Goal: Task Accomplishment & Management: Manage account settings

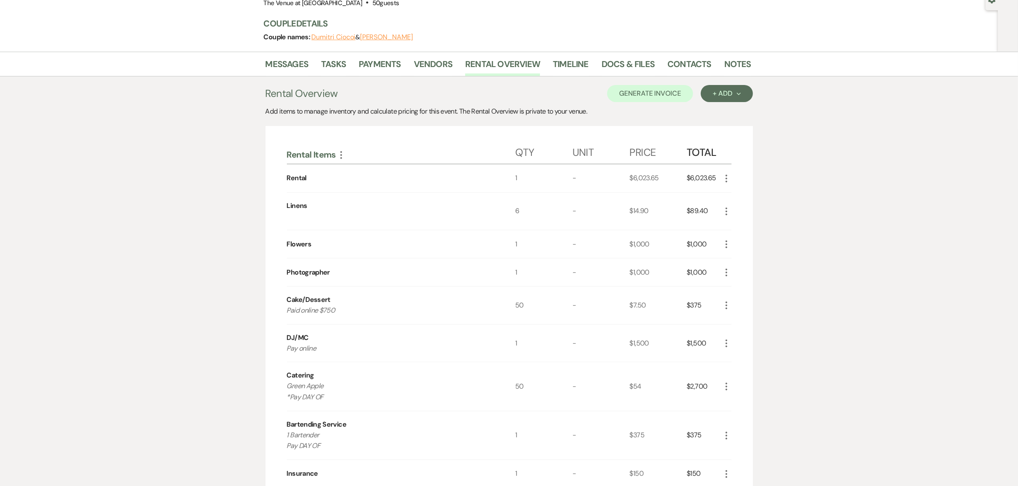
click at [899, 246] on div "Messages Tasks Payments Vendors Rental Overview Timeline Docs & Files Contacts …" at bounding box center [509, 425] width 1018 height 746
click at [724, 242] on icon "More" at bounding box center [726, 244] width 10 height 10
click at [727, 259] on button "Pencil Edit" at bounding box center [743, 261] width 44 height 14
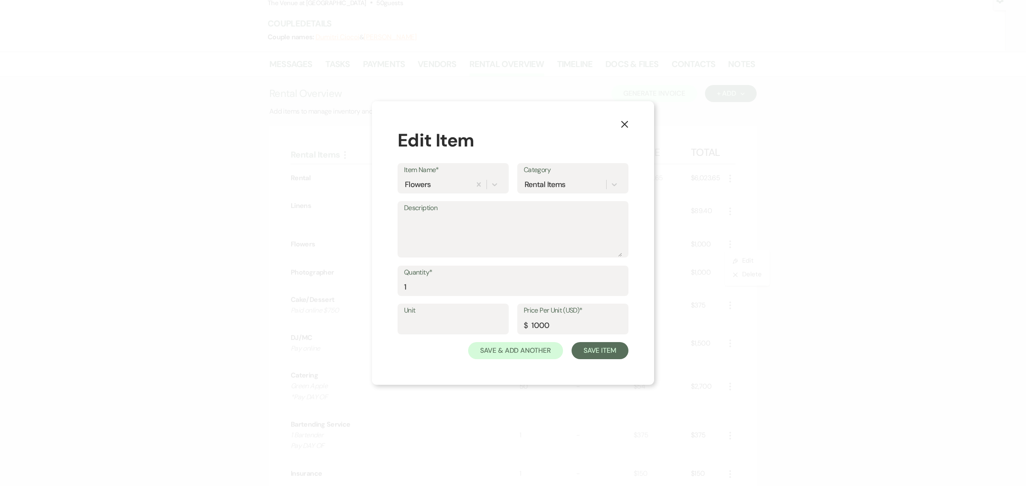
click at [625, 123] on use "button" at bounding box center [624, 124] width 7 height 7
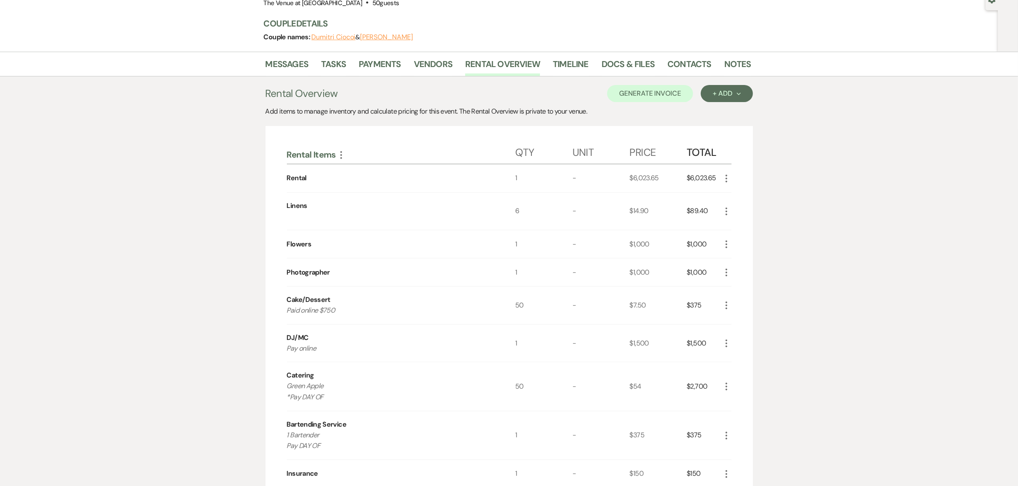
click at [851, 288] on div "Messages Tasks Payments Vendors Rental Overview Timeline Docs & Files Contacts …" at bounding box center [509, 425] width 1018 height 746
drag, startPoint x: 943, startPoint y: 313, endPoint x: 906, endPoint y: 306, distance: 37.9
click at [942, 312] on div "Messages Tasks Payments Vendors Rental Overview Timeline Docs & Files Contacts …" at bounding box center [509, 425] width 1018 height 746
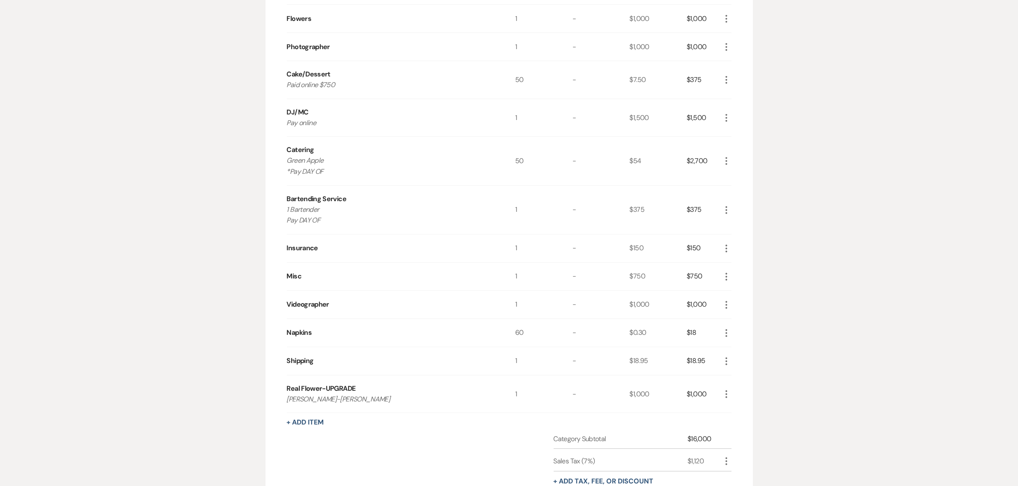
scroll to position [356, 0]
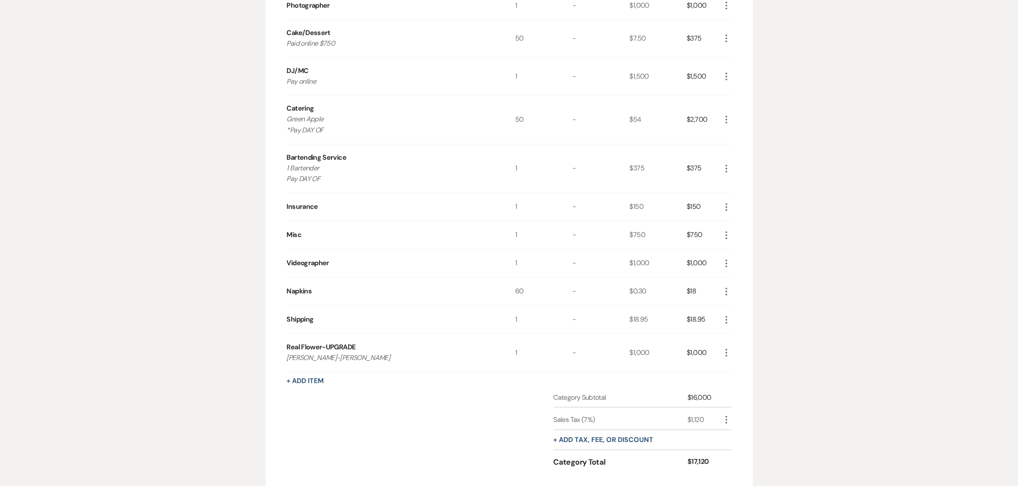
click at [910, 216] on div "Messages Tasks Payments Vendors Rental Overview Timeline Docs & Files Contacts …" at bounding box center [509, 158] width 1018 height 746
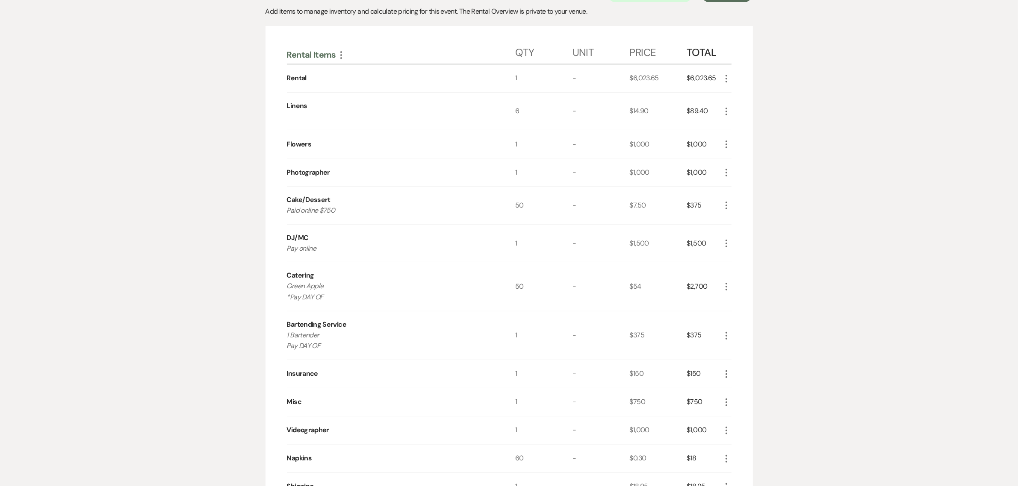
scroll to position [178, 0]
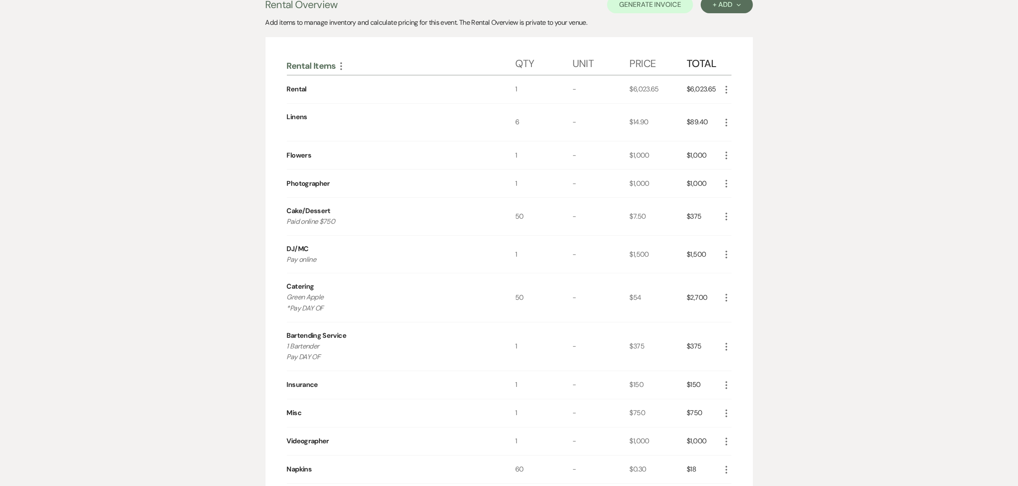
drag, startPoint x: 917, startPoint y: 200, endPoint x: 786, endPoint y: 197, distance: 131.7
click at [916, 200] on div "Messages Tasks Payments Vendors Rental Overview Timeline Docs & Files Contacts …" at bounding box center [509, 336] width 1018 height 746
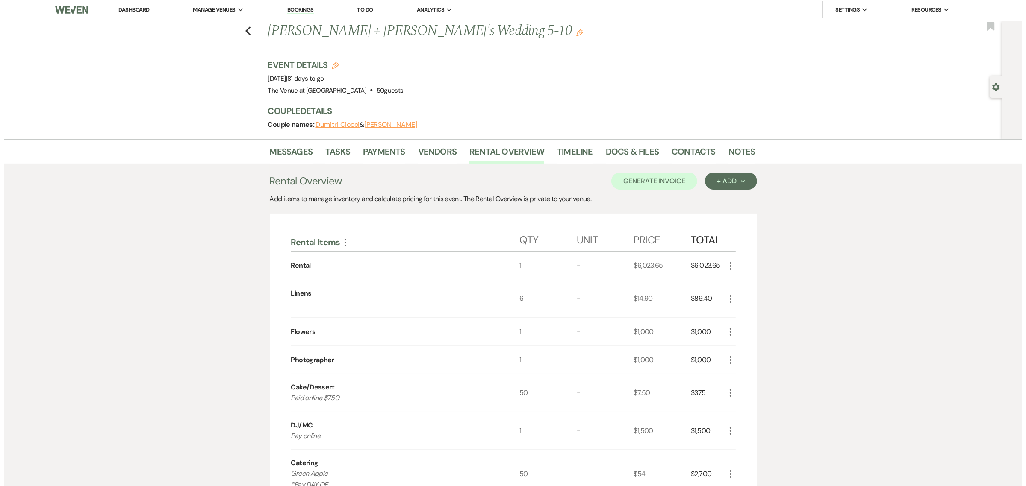
scroll to position [0, 0]
drag, startPoint x: 383, startPoint y: 93, endPoint x: 267, endPoint y: 39, distance: 127.3
click at [267, 39] on div "Previous [PERSON_NAME] + [PERSON_NAME]'s Wedding 5-10 Edit Bookmark Gear Settin…" at bounding box center [499, 81] width 998 height 118
copy div "[PERSON_NAME] + [PERSON_NAME]'s Wedding 5-10 Edit Bookmark Gear Settings Event …"
click at [500, 98] on div "Event Details Edit Event Date: [DATE] | 81 days to go Venue: The Venue at [GEOG…" at bounding box center [507, 100] width 487 height 80
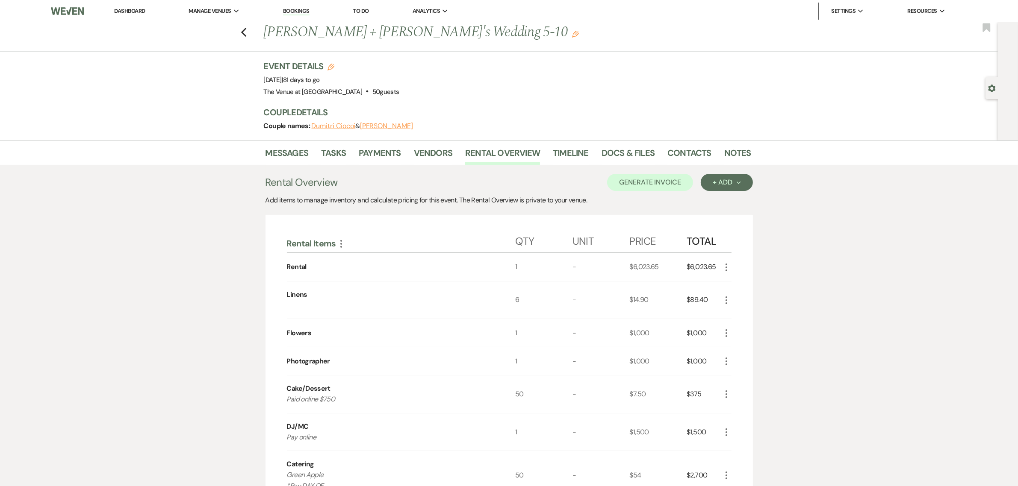
click at [397, 129] on button "[PERSON_NAME]" at bounding box center [386, 126] width 53 height 7
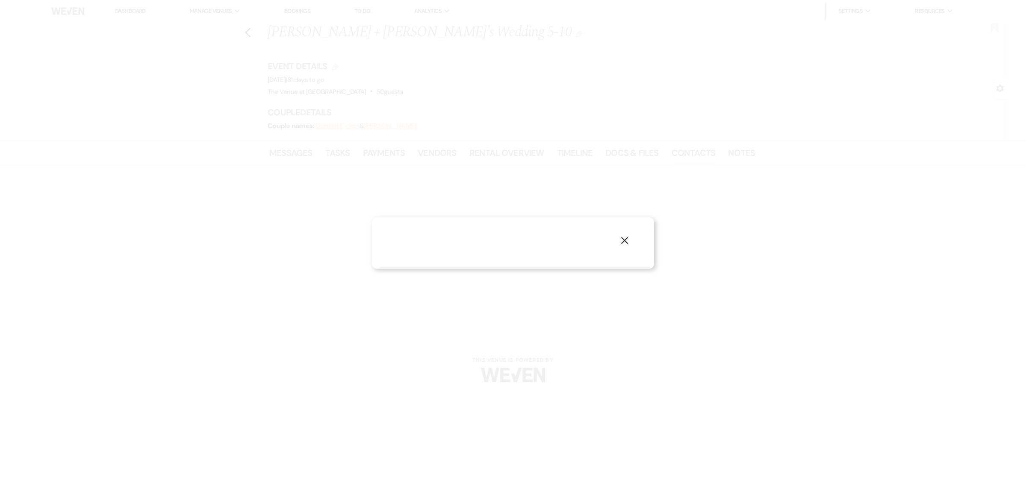
select select "1"
select select "phone"
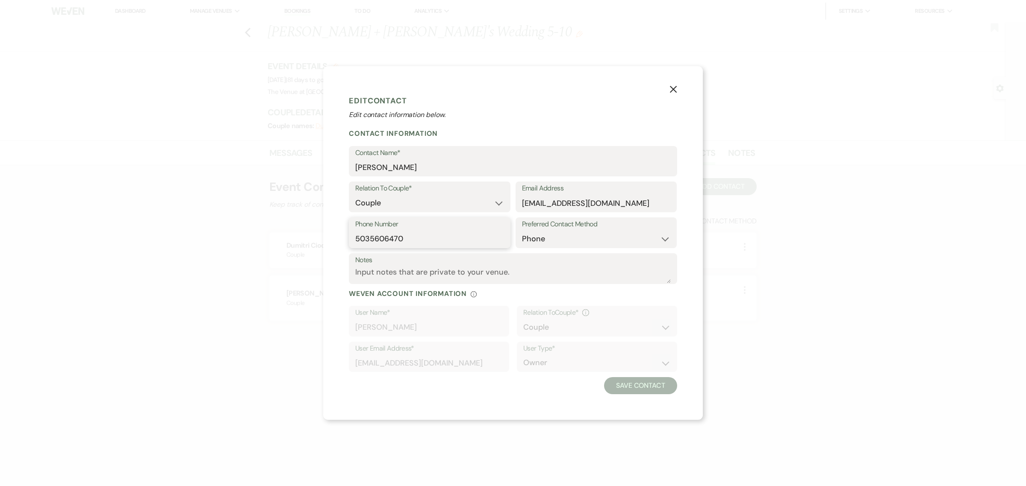
drag, startPoint x: 433, startPoint y: 241, endPoint x: 338, endPoint y: 233, distance: 95.2
click at [338, 234] on div "X Edit Contact Edit contact information below. Contact Information Contact Name…" at bounding box center [513, 243] width 380 height 354
drag, startPoint x: 623, startPoint y: 203, endPoint x: 520, endPoint y: 209, distance: 103.2
click at [519, 209] on div "Email Address [EMAIL_ADDRESS][DOMAIN_NAME]" at bounding box center [596, 197] width 162 height 31
